Goal: Task Accomplishment & Management: Use online tool/utility

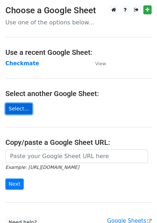
click at [18, 109] on link "Select..." at bounding box center [18, 108] width 27 height 11
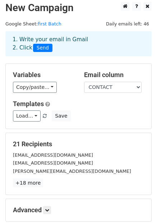
scroll to position [3, 0]
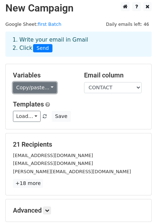
click at [47, 87] on link "Copy/paste..." at bounding box center [35, 87] width 44 height 11
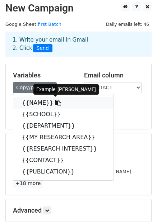
click at [55, 103] on icon at bounding box center [58, 103] width 6 height 6
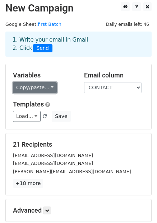
click at [46, 86] on link "Copy/paste..." at bounding box center [35, 87] width 44 height 11
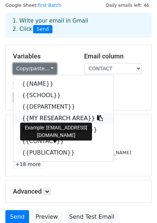
scroll to position [21, 0]
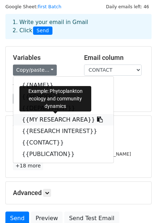
click at [97, 119] on icon at bounding box center [100, 119] width 6 height 6
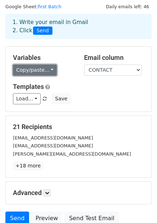
click at [48, 69] on link "Copy/paste..." at bounding box center [35, 69] width 44 height 11
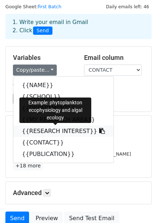
click at [99, 132] on icon at bounding box center [102, 131] width 6 height 6
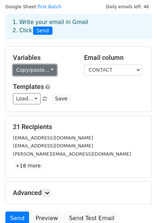
click at [48, 68] on link "Copy/paste..." at bounding box center [35, 69] width 44 height 11
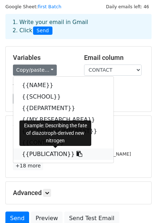
click at [76, 153] on icon at bounding box center [79, 154] width 6 height 6
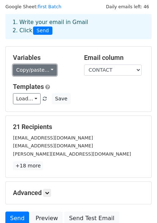
click at [47, 70] on link "Copy/paste..." at bounding box center [35, 69] width 44 height 11
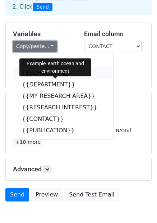
scroll to position [22, 0]
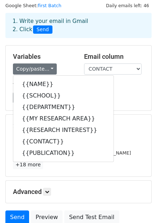
click at [124, 100] on div "Load... No templates saved Save" at bounding box center [79, 97] width 142 height 11
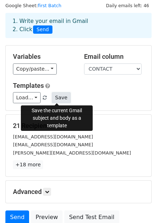
click at [52, 97] on button "Save" at bounding box center [61, 97] width 19 height 11
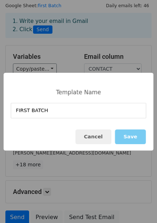
type input "FIRST BATCH"
click at [118, 135] on button "Save" at bounding box center [130, 136] width 31 height 15
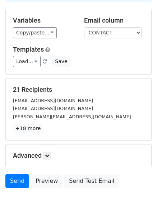
scroll to position [84, 0]
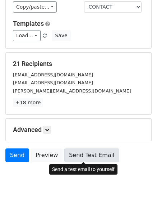
click at [77, 156] on link "Send Test Email" at bounding box center [91, 155] width 54 height 14
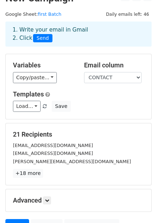
scroll to position [0, 0]
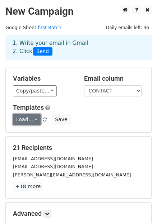
click at [32, 118] on link "Load..." at bounding box center [27, 119] width 28 height 11
click at [33, 120] on link "Load..." at bounding box center [27, 119] width 28 height 11
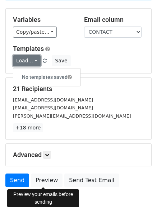
scroll to position [83, 0]
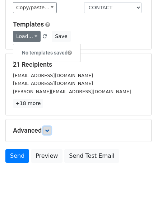
click at [47, 130] on icon at bounding box center [47, 130] width 4 height 4
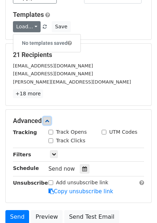
scroll to position [56, 0]
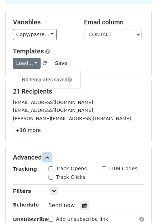
click at [48, 158] on icon at bounding box center [47, 157] width 4 height 4
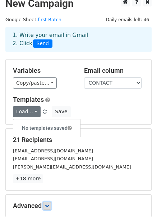
scroll to position [0, 0]
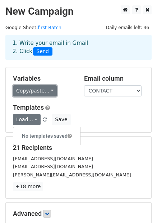
click at [48, 90] on link "Copy/paste..." at bounding box center [35, 90] width 44 height 11
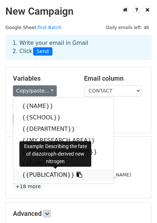
click at [76, 175] on icon at bounding box center [79, 175] width 6 height 6
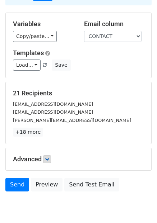
scroll to position [84, 0]
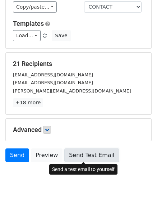
click at [86, 153] on link "Send Test Email" at bounding box center [91, 155] width 54 height 14
click at [86, 154] on link "Send Test Email" at bounding box center [91, 155] width 54 height 14
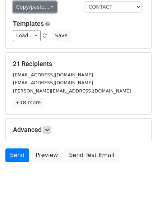
click at [47, 6] on link "Copy/paste..." at bounding box center [35, 6] width 44 height 11
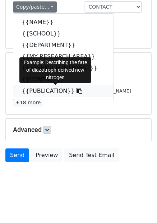
click at [76, 91] on icon at bounding box center [79, 91] width 6 height 6
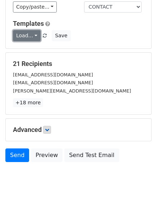
click at [33, 36] on link "Load..." at bounding box center [27, 35] width 28 height 11
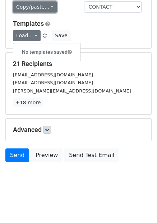
click at [47, 6] on link "Copy/paste..." at bounding box center [35, 6] width 44 height 11
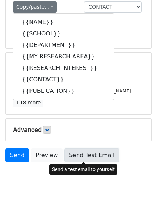
click at [84, 153] on link "Send Test Email" at bounding box center [91, 155] width 54 height 14
click at [87, 157] on link "Send Test Email" at bounding box center [91, 155] width 54 height 14
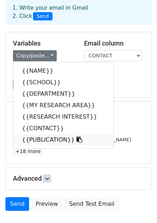
scroll to position [0, 0]
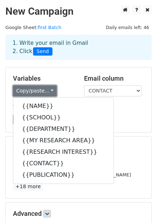
click at [48, 90] on link "Copy/paste..." at bounding box center [35, 90] width 44 height 11
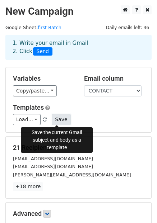
click at [57, 118] on button "Save" at bounding box center [61, 119] width 19 height 11
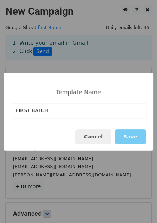
type input "FIRST BATCH"
click at [125, 137] on button "Save" at bounding box center [130, 136] width 31 height 15
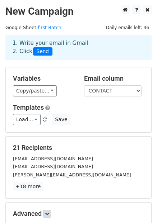
scroll to position [84, 0]
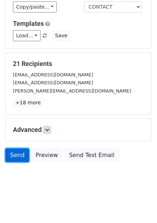
click at [19, 155] on link "Send" at bounding box center [17, 155] width 24 height 14
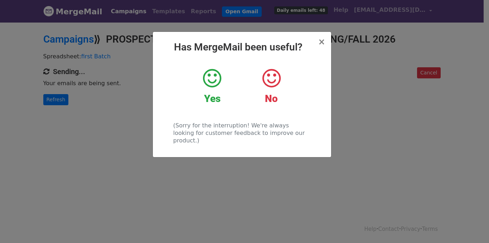
click at [214, 80] on icon at bounding box center [212, 78] width 18 height 21
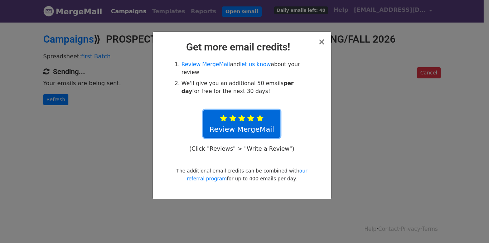
click at [228, 116] on link "Review MergeMail" at bounding box center [242, 124] width 77 height 28
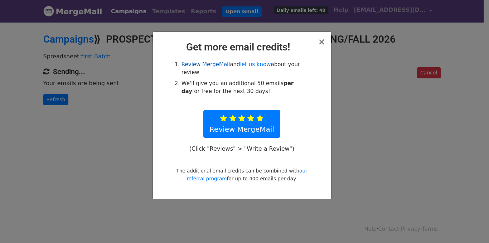
click at [206, 64] on link "Review MergeMail" at bounding box center [206, 64] width 49 height 6
click at [322, 42] on span "×" at bounding box center [321, 42] width 7 height 10
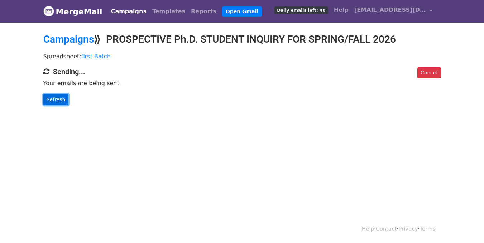
click at [60, 98] on link "Refresh" at bounding box center [55, 99] width 25 height 11
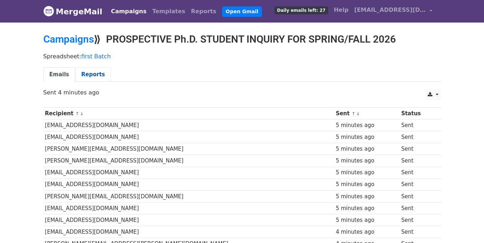
click at [90, 77] on link "Reports" at bounding box center [93, 74] width 36 height 15
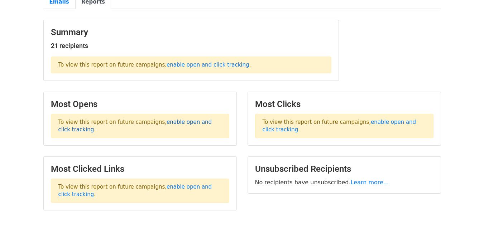
scroll to position [72, 0]
click at [195, 68] on link "enable open and click tracking" at bounding box center [208, 65] width 82 height 6
